Goal: Information Seeking & Learning: Learn about a topic

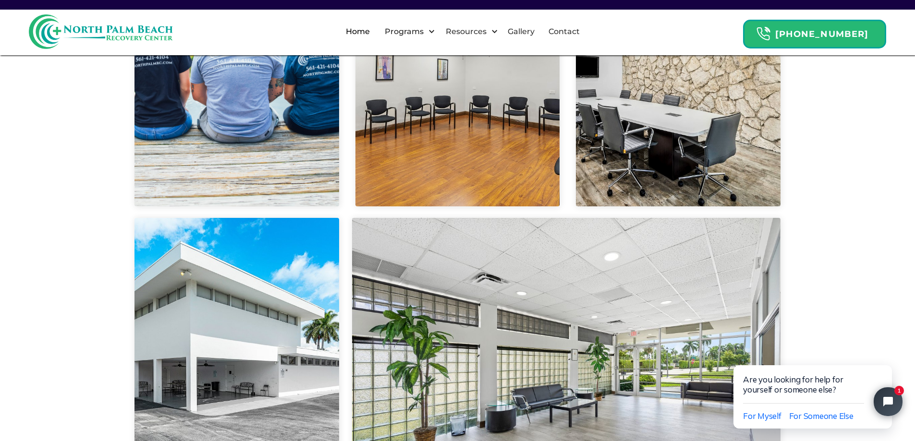
scroll to position [2124, 0]
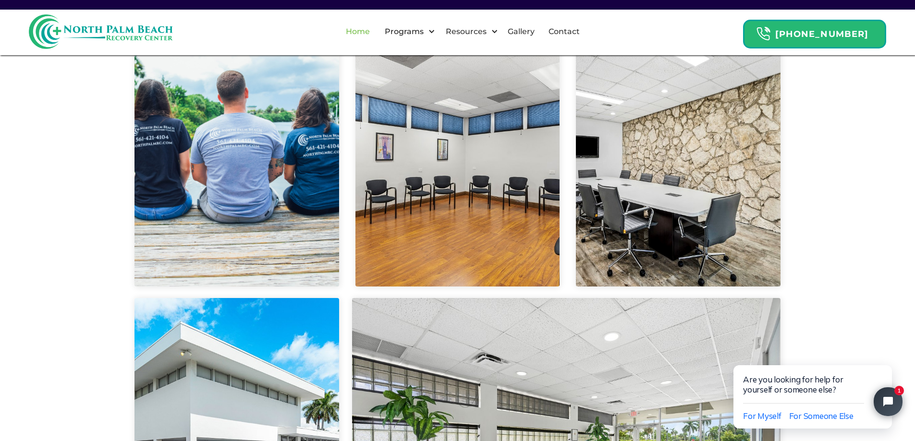
click at [371, 30] on link "Home" at bounding box center [358, 31] width 36 height 31
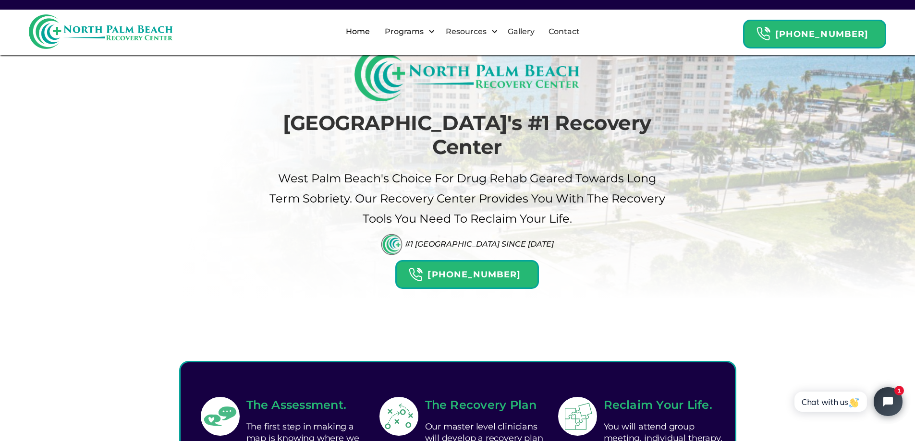
scroll to position [48, 0]
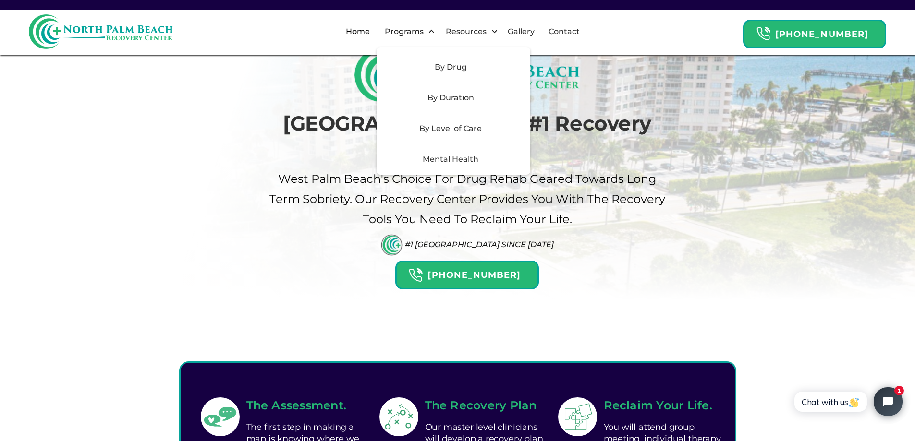
click at [458, 95] on div "By Duration" at bounding box center [450, 98] width 136 height 12
click at [447, 96] on div "By Duration" at bounding box center [450, 98] width 136 height 12
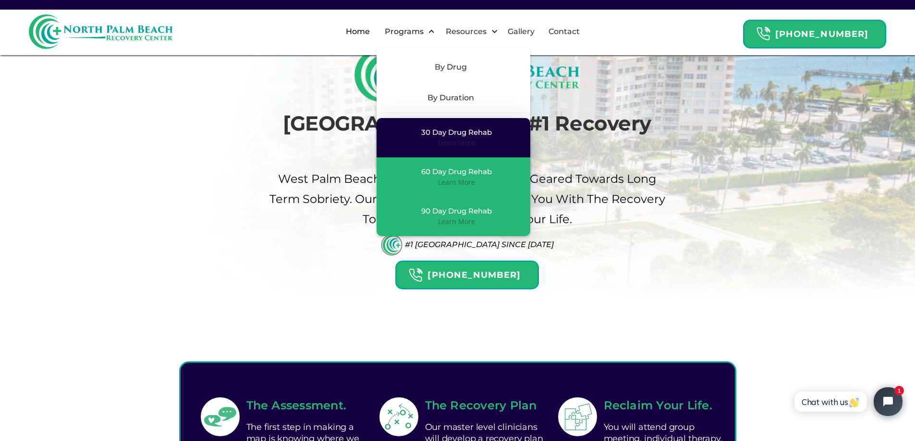
click at [453, 132] on div "30 Day Drug Rehab" at bounding box center [456, 133] width 71 height 10
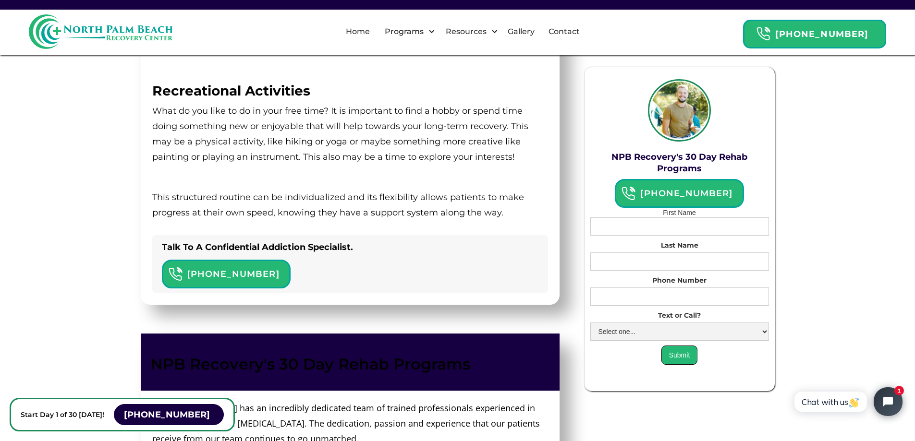
scroll to position [2257, 0]
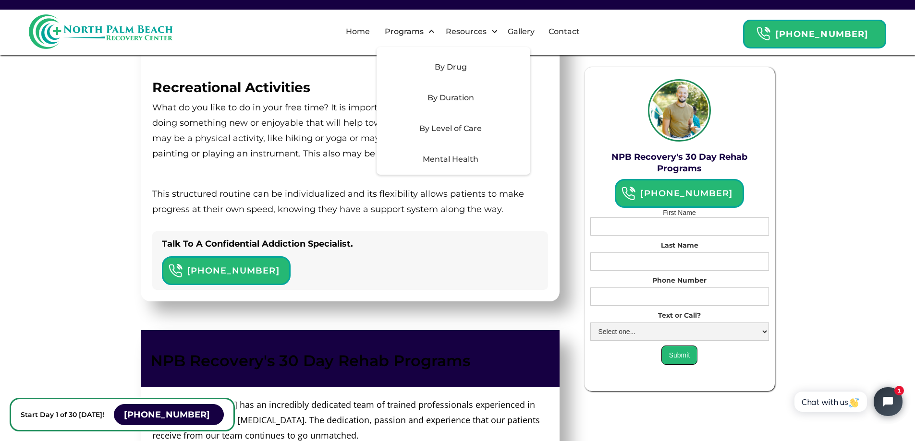
click at [451, 97] on div "By Duration" at bounding box center [450, 98] width 136 height 12
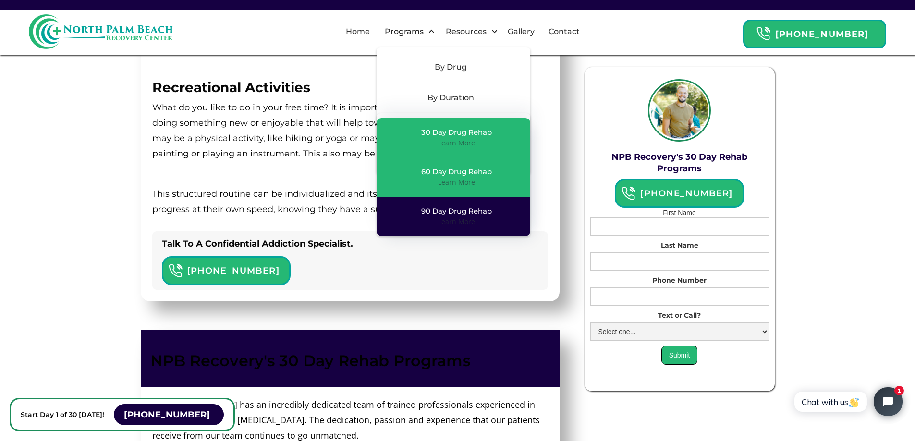
click at [455, 210] on div "90 Day Drug Rehab" at bounding box center [456, 212] width 71 height 10
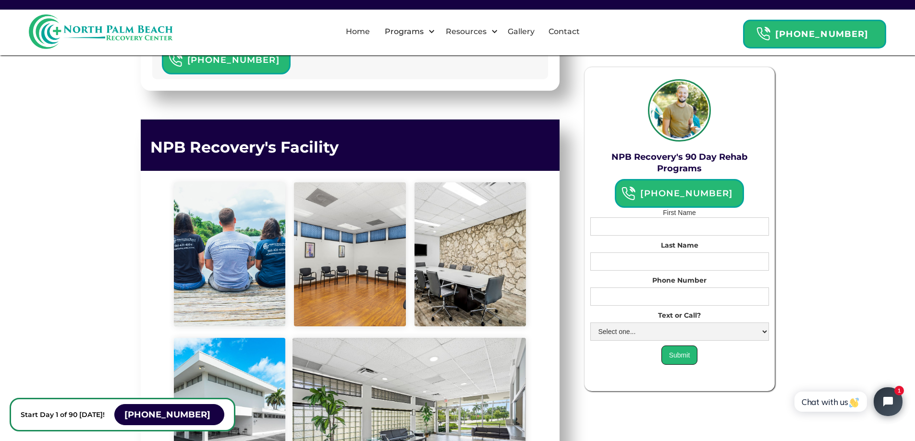
scroll to position [2546, 0]
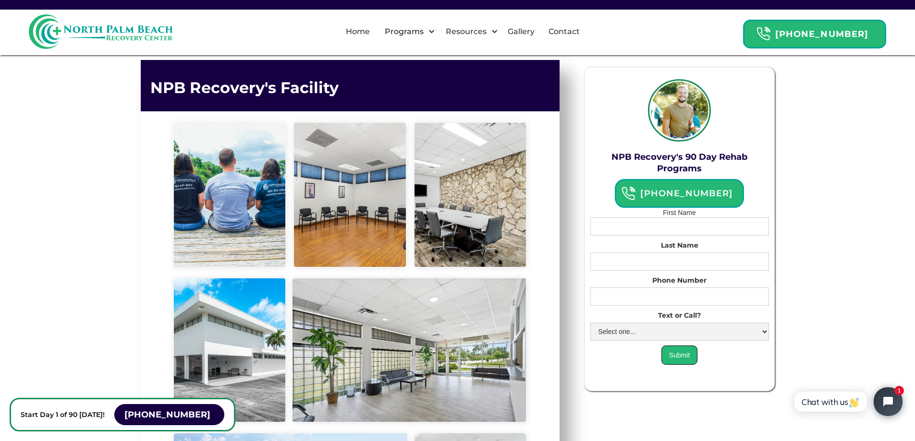
click at [376, 32] on link "Home" at bounding box center [358, 31] width 36 height 31
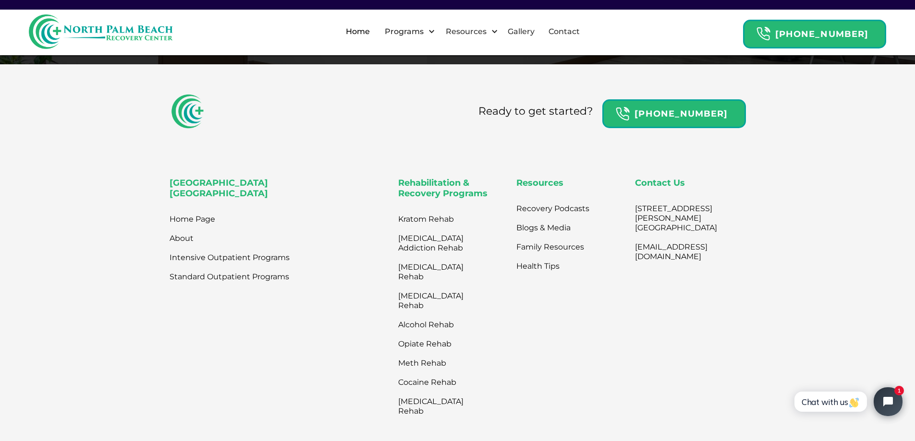
scroll to position [3218, 0]
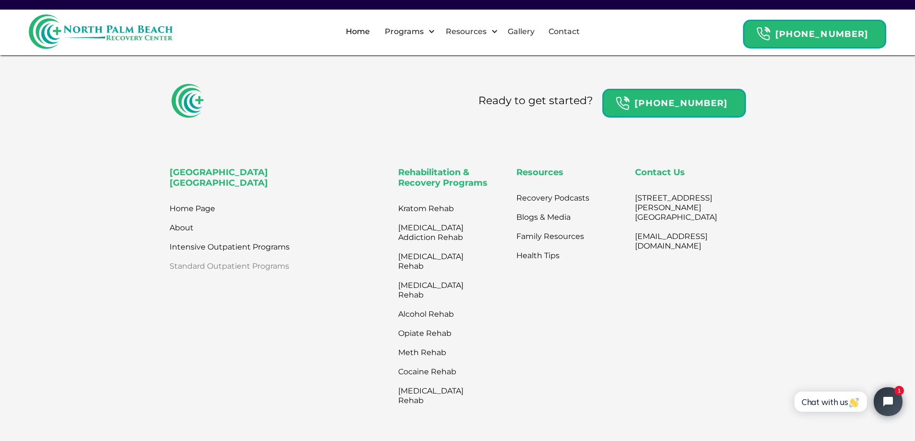
click at [183, 257] on link "Standard Outpatient Programs" at bounding box center [230, 266] width 120 height 19
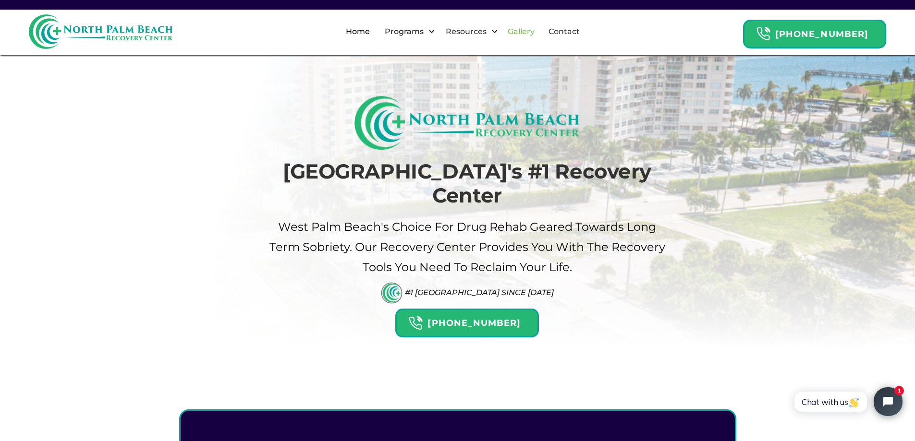
click at [533, 29] on link "Gallery" at bounding box center [521, 31] width 38 height 31
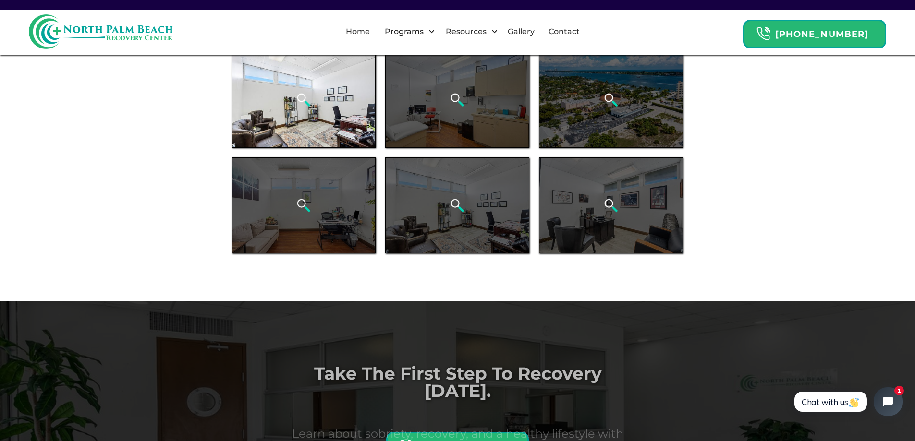
scroll to position [624, 0]
